Goal: Task Accomplishment & Management: Use online tool/utility

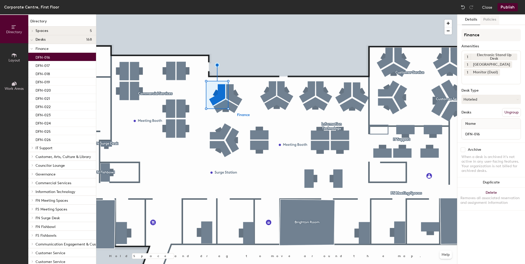
click at [484, 16] on button "Policies" at bounding box center [489, 19] width 19 height 11
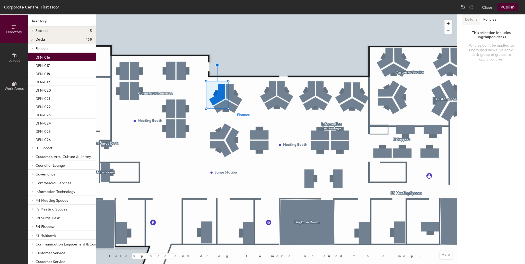
click at [477, 19] on button "Details" at bounding box center [471, 19] width 18 height 11
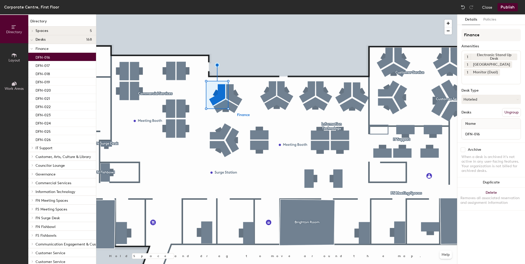
click at [51, 55] on div "DFN-016" at bounding box center [62, 57] width 68 height 8
click at [497, 100] on button "Hoteled" at bounding box center [491, 99] width 59 height 9
click at [500, 102] on button "Hoteled" at bounding box center [491, 99] width 59 height 9
click at [494, 99] on button "Hoteled" at bounding box center [491, 99] width 59 height 9
click at [479, 115] on div "Assigned" at bounding box center [487, 115] width 51 height 8
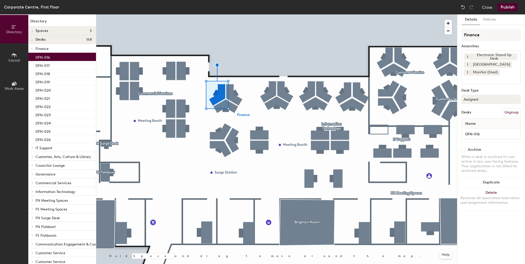
click at [506, 7] on button "Publish" at bounding box center [508, 7] width 20 height 8
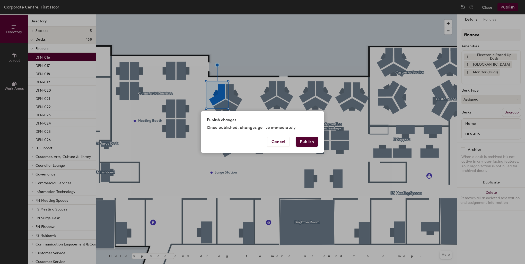
click at [302, 138] on button "Publish" at bounding box center [307, 142] width 22 height 10
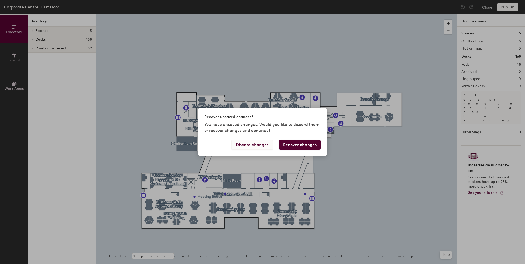
click at [258, 148] on button "Discard changes" at bounding box center [251, 145] width 41 height 10
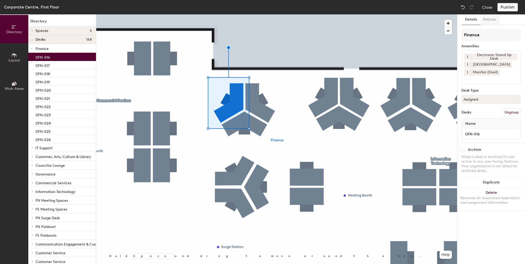
click at [486, 22] on button "Policies" at bounding box center [489, 19] width 19 height 11
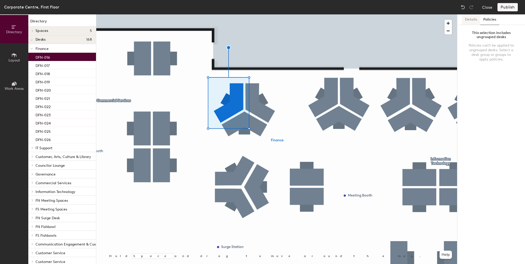
click at [473, 21] on button "Details" at bounding box center [471, 19] width 18 height 11
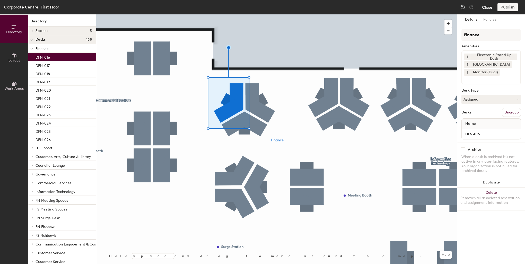
click at [482, 8] on button "Close" at bounding box center [487, 7] width 10 height 8
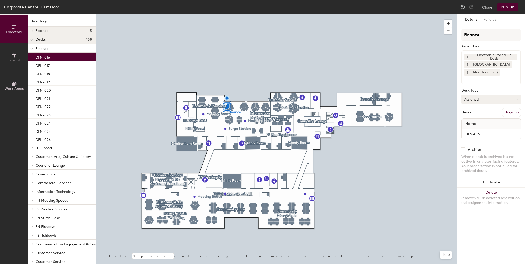
click at [496, 101] on button "Assigned" at bounding box center [491, 99] width 59 height 9
click at [484, 9] on button "Close" at bounding box center [487, 7] width 10 height 8
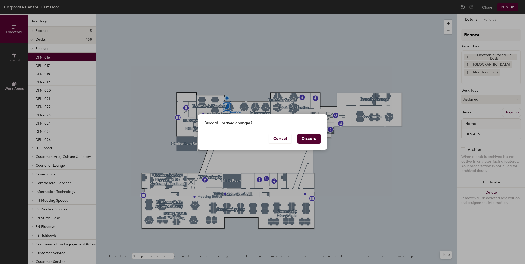
click at [311, 139] on button "Discard" at bounding box center [309, 139] width 23 height 10
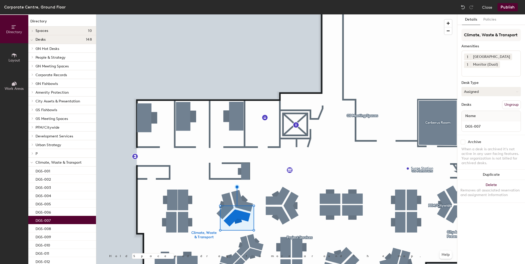
click at [483, 91] on button "Assigned" at bounding box center [491, 91] width 59 height 9
